Goal: Task Accomplishment & Management: Manage account settings

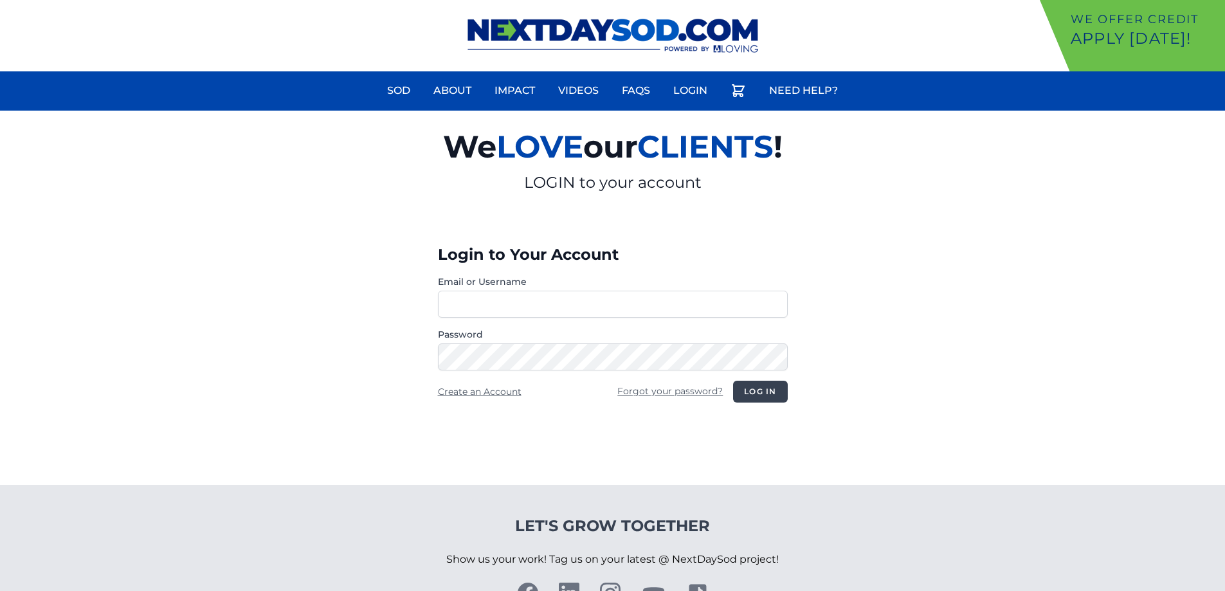
type input "**********"
click at [768, 394] on button "Log in" at bounding box center [760, 392] width 54 height 22
